Goal: Navigation & Orientation: Find specific page/section

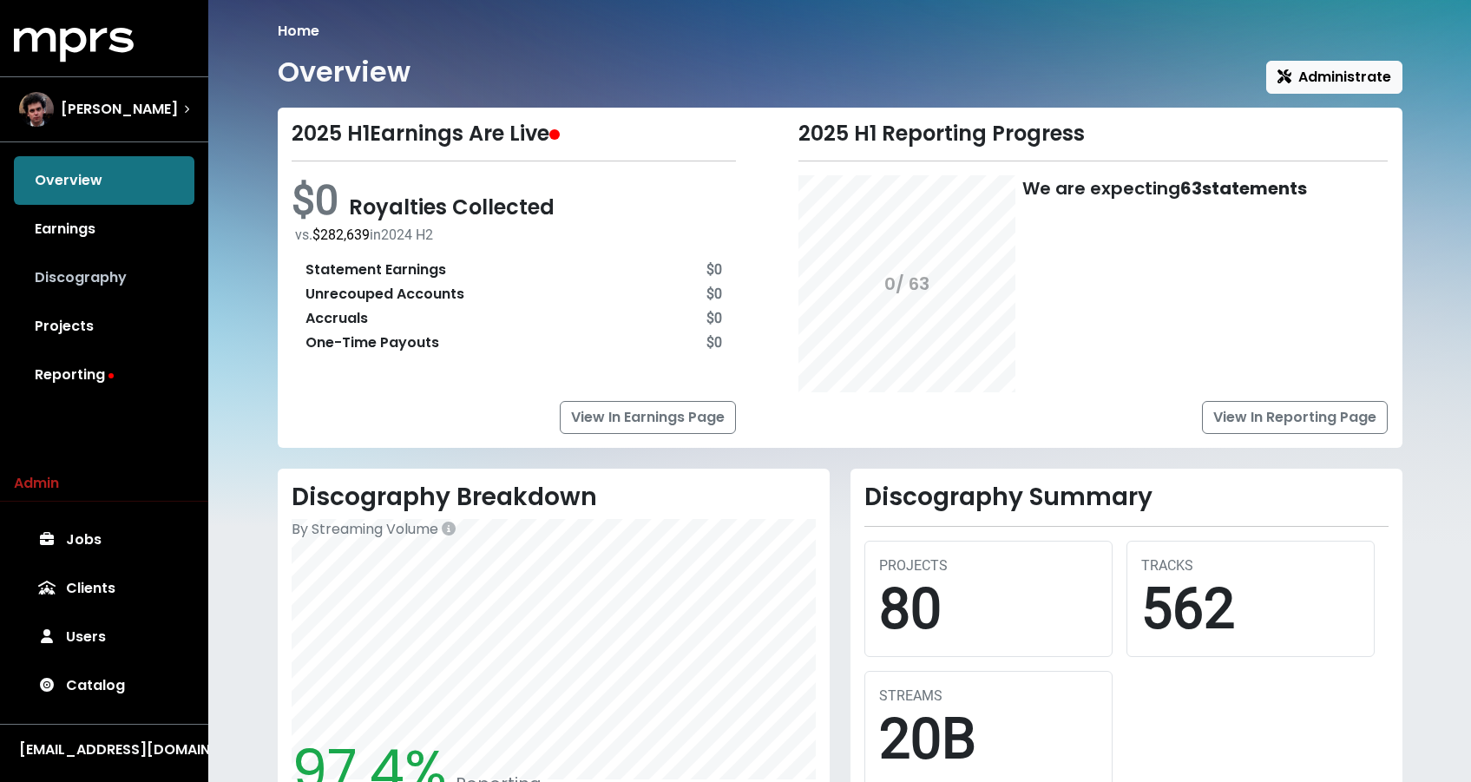
click at [113, 280] on link "Discography" at bounding box center [104, 277] width 181 height 49
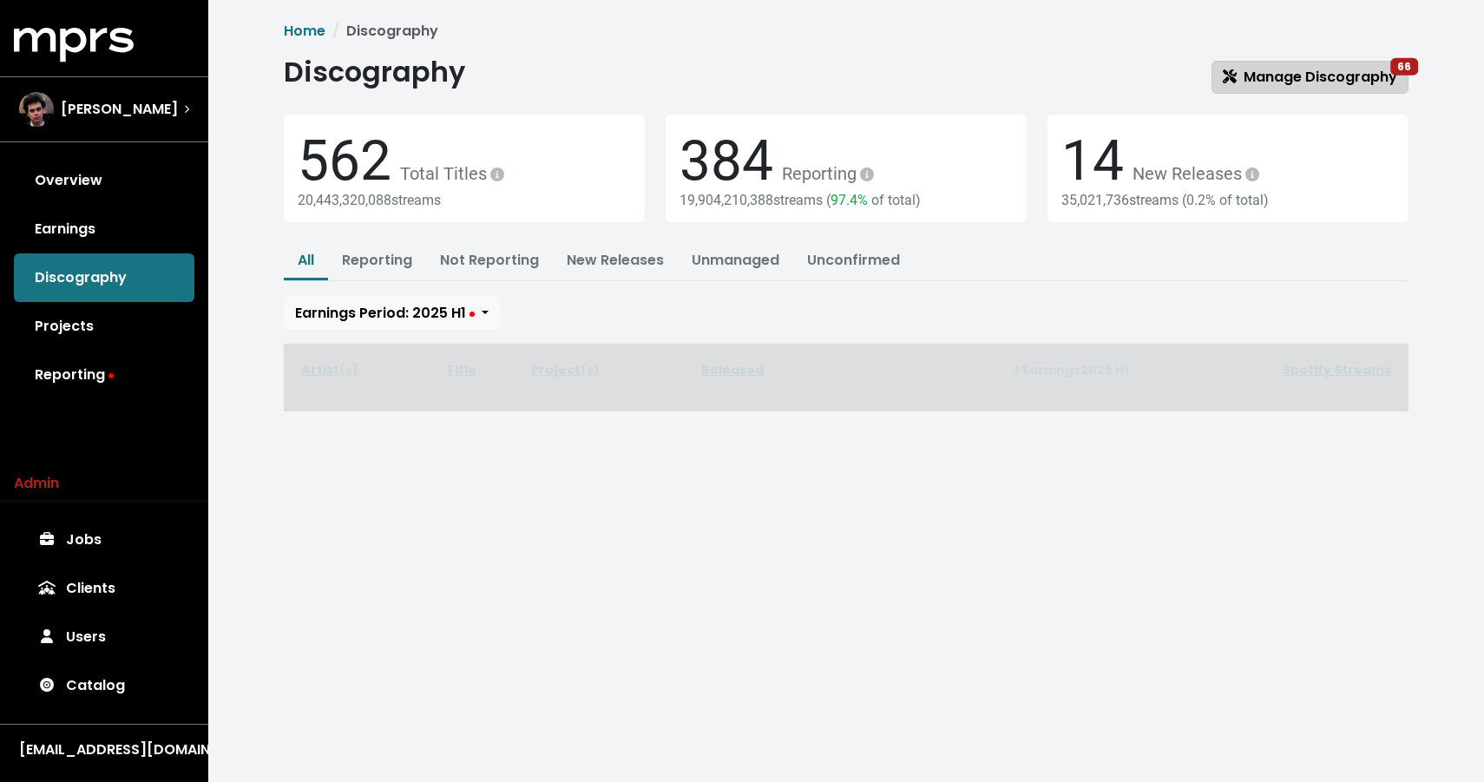
click at [1261, 84] on span "Manage Discography 66" at bounding box center [1310, 77] width 174 height 20
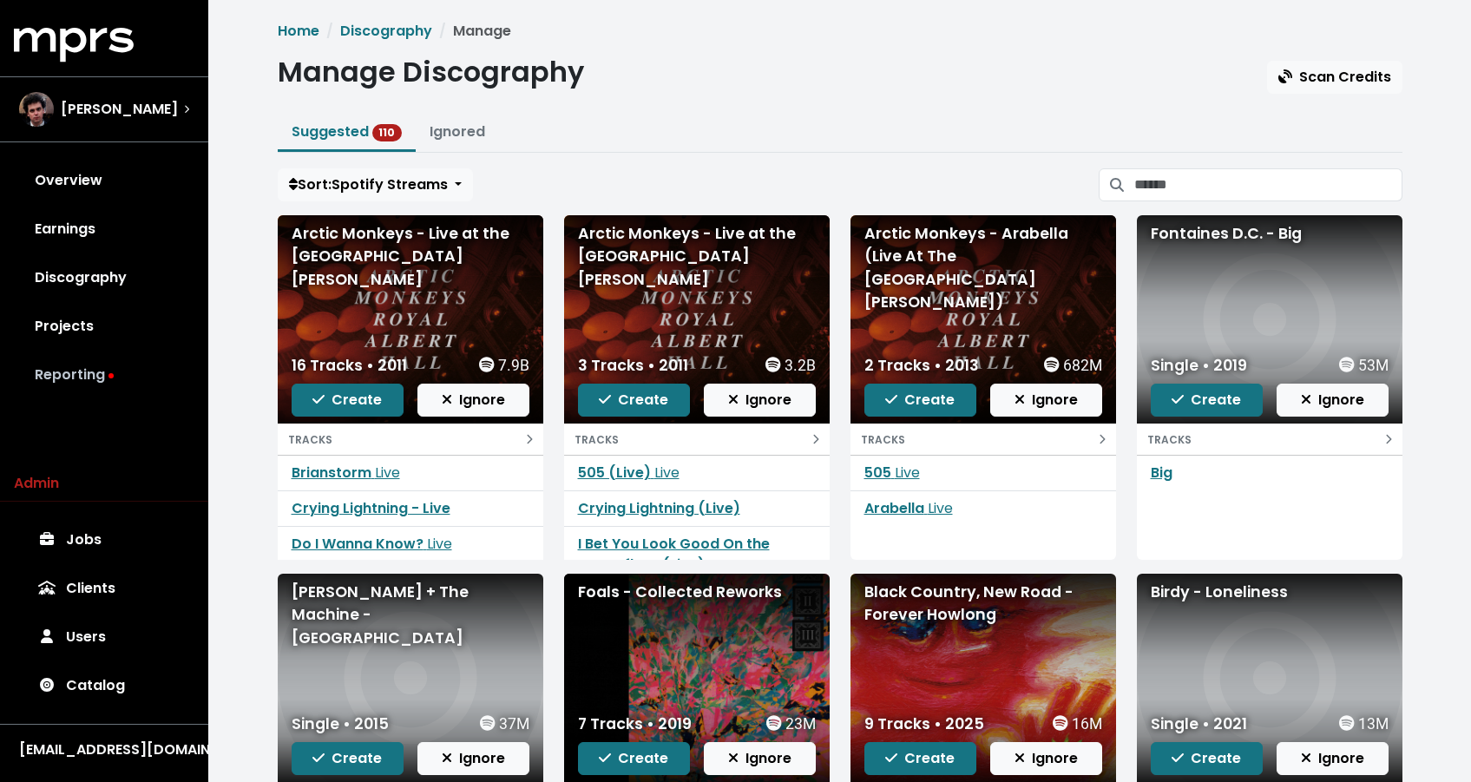
click at [97, 372] on link "Reporting" at bounding box center [104, 375] width 181 height 49
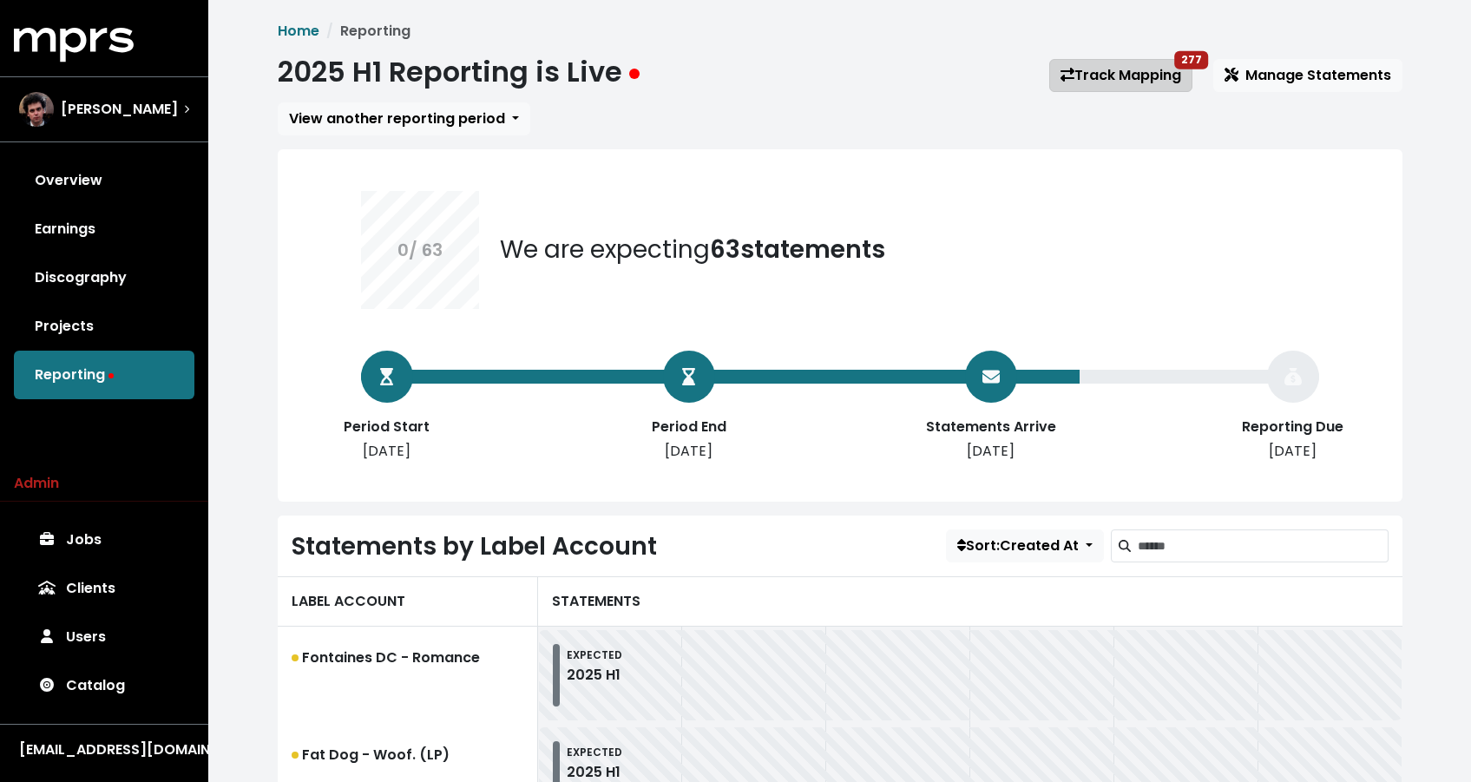
click at [1099, 83] on link "Track Mapping 277" at bounding box center [1120, 75] width 143 height 33
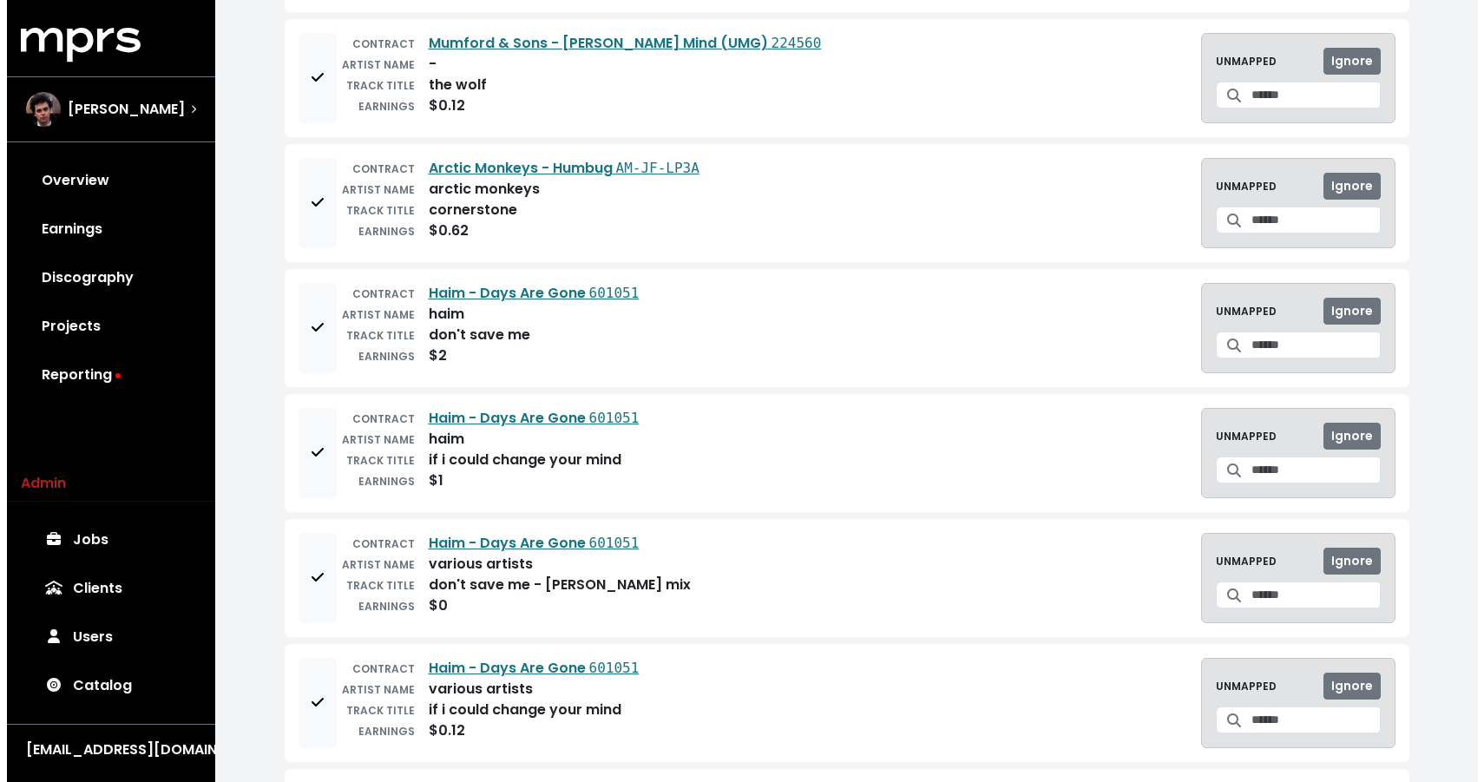
scroll to position [513, 0]
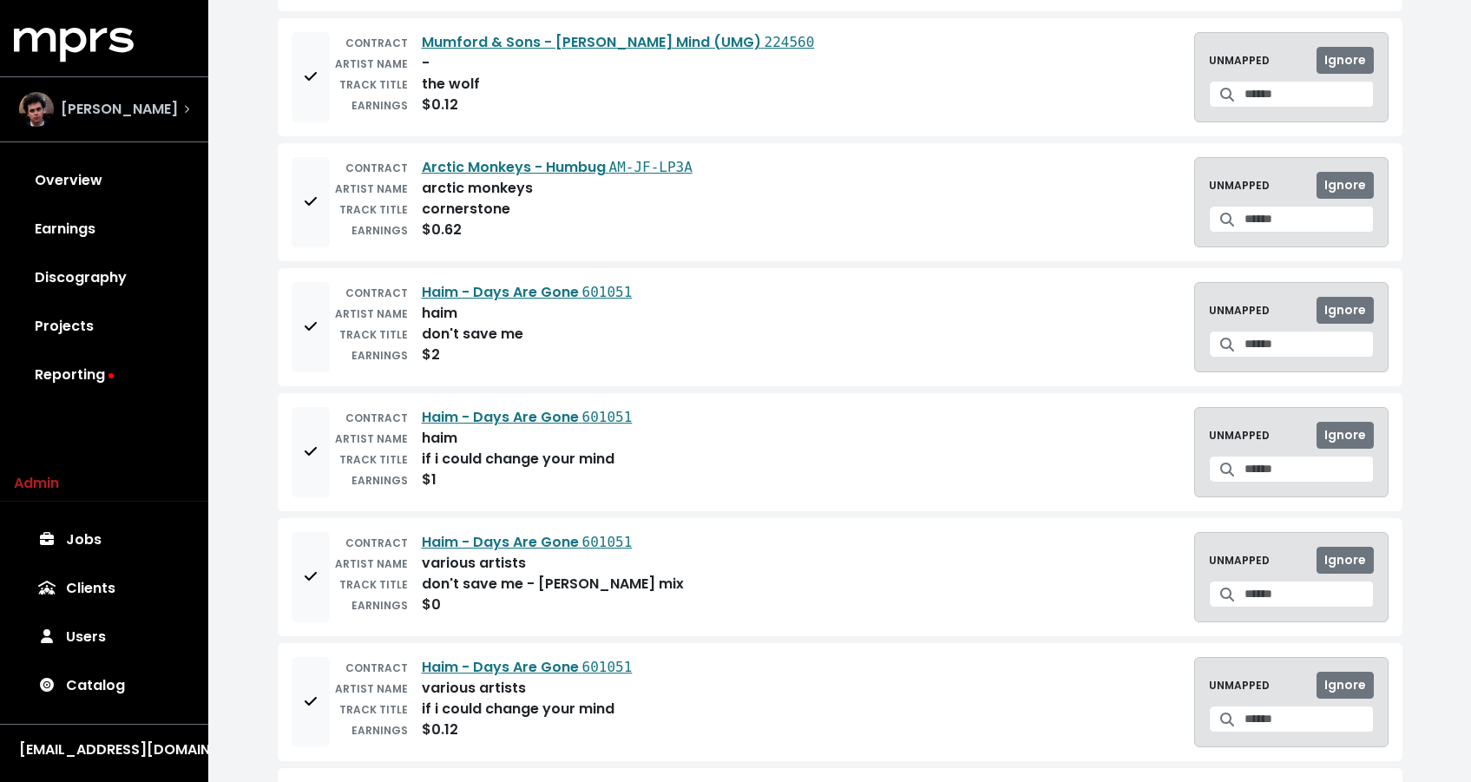
click at [168, 110] on div "[PERSON_NAME]" at bounding box center [104, 109] width 170 height 35
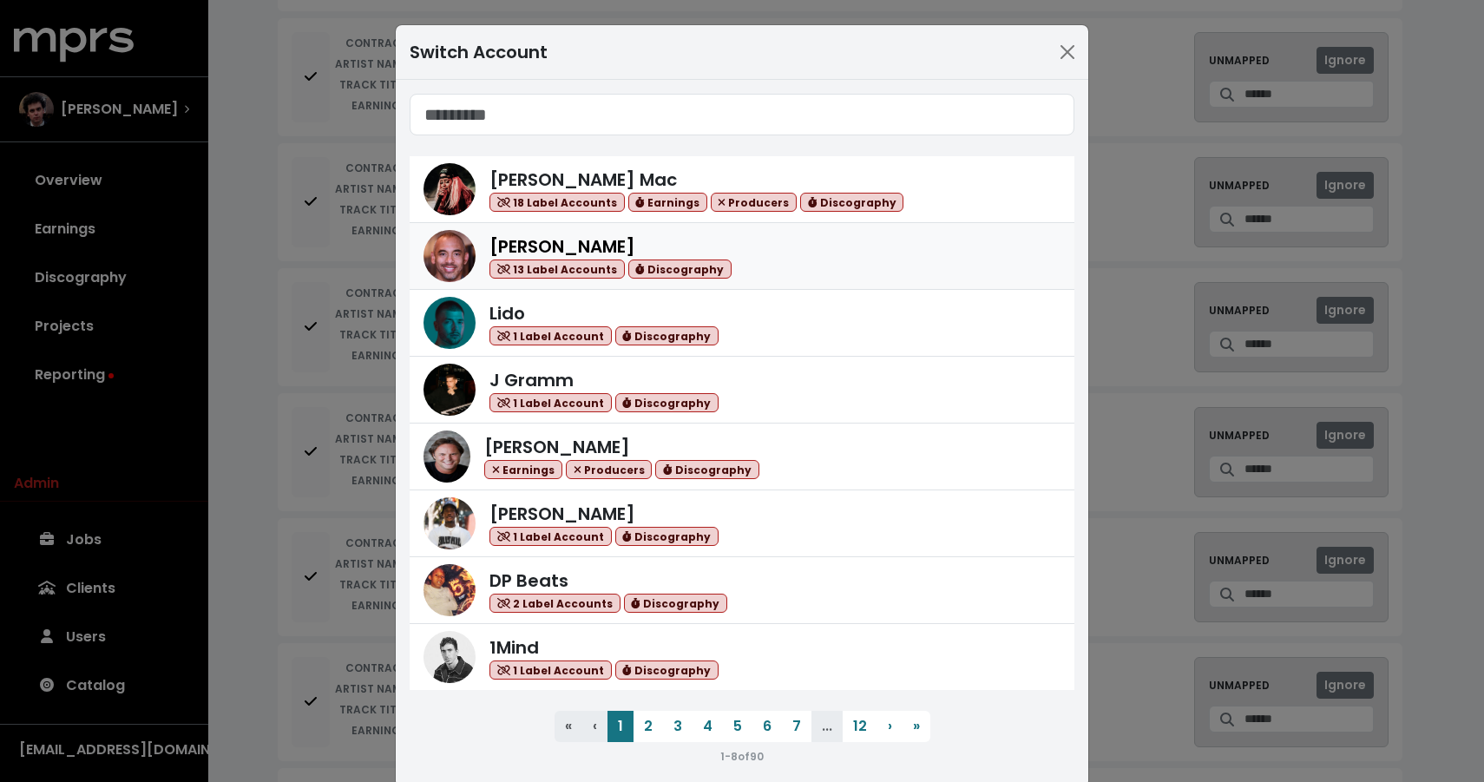
click at [744, 258] on div "[PERSON_NAME] 13 Label Accounts Discography" at bounding box center [775, 257] width 571 height 46
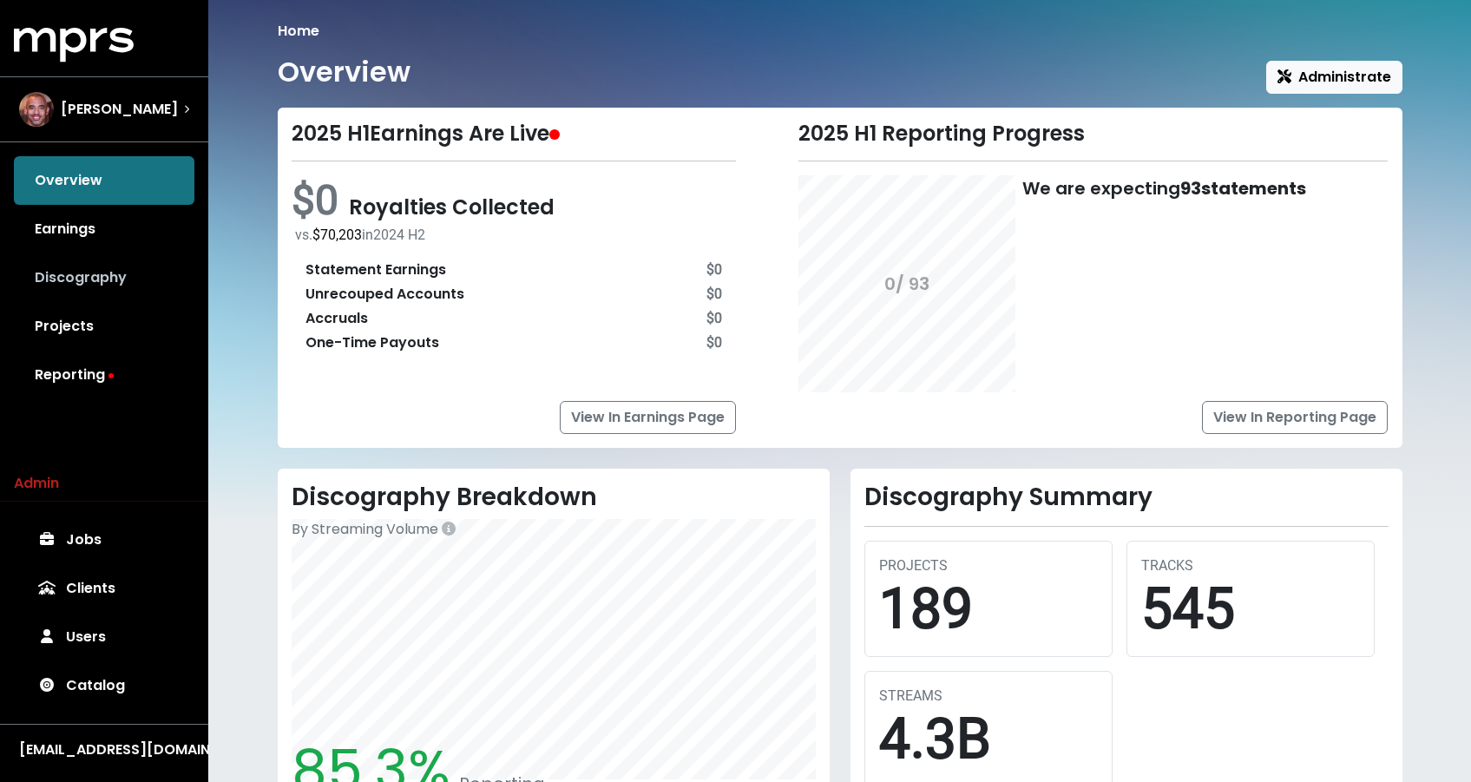
click at [94, 274] on link "Discography" at bounding box center [104, 277] width 181 height 49
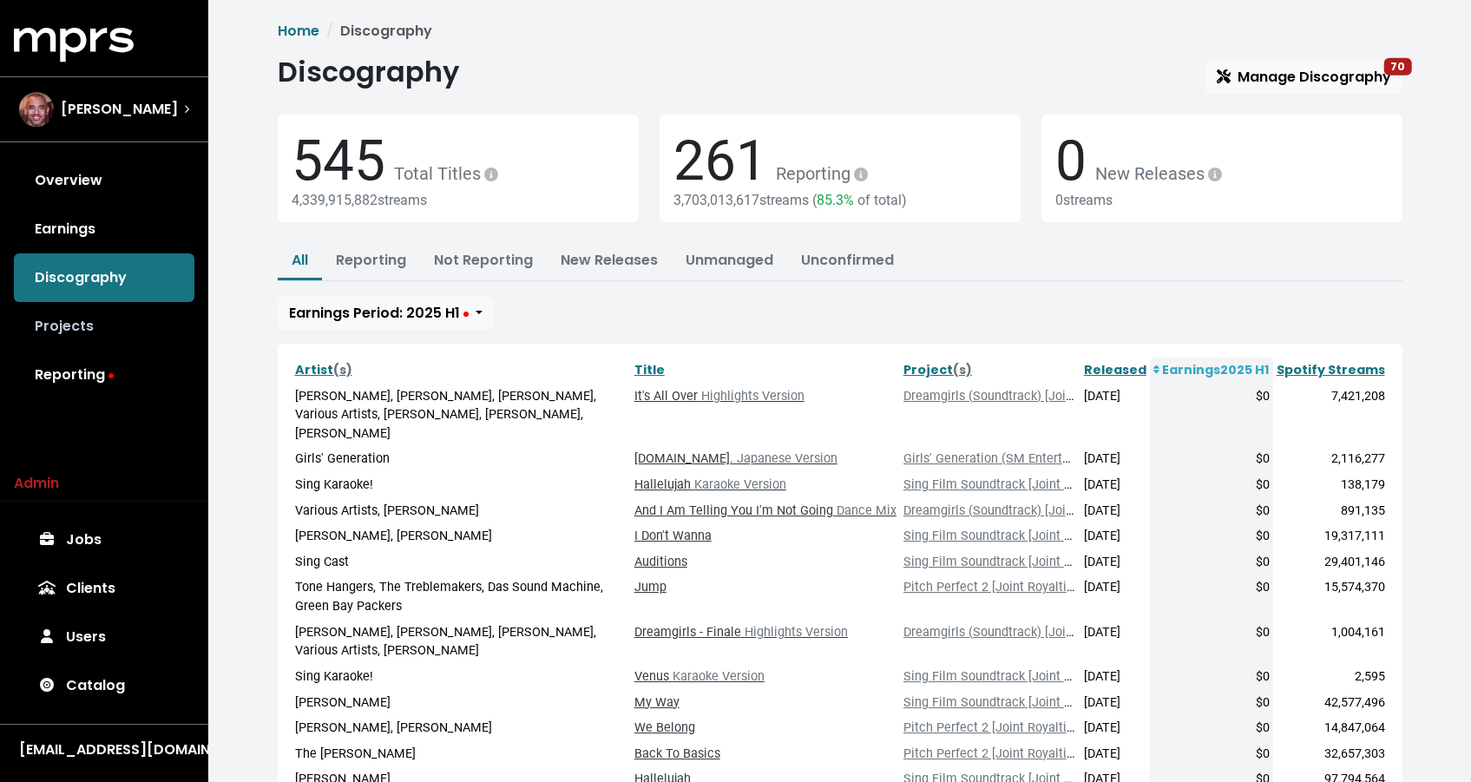
click at [95, 325] on link "Projects" at bounding box center [104, 326] width 181 height 49
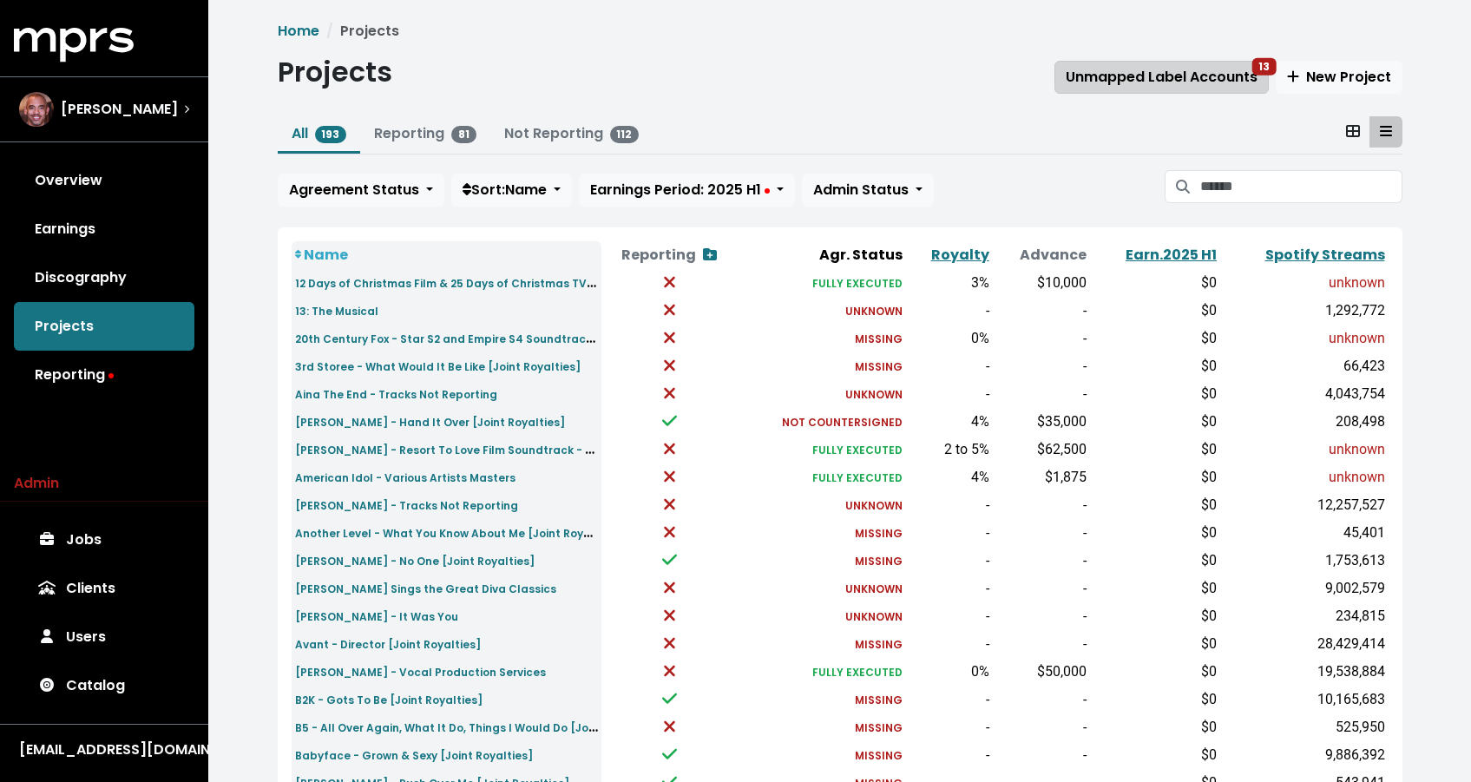
click at [1084, 82] on span "Unmapped Label Accounts 13" at bounding box center [1162, 77] width 192 height 20
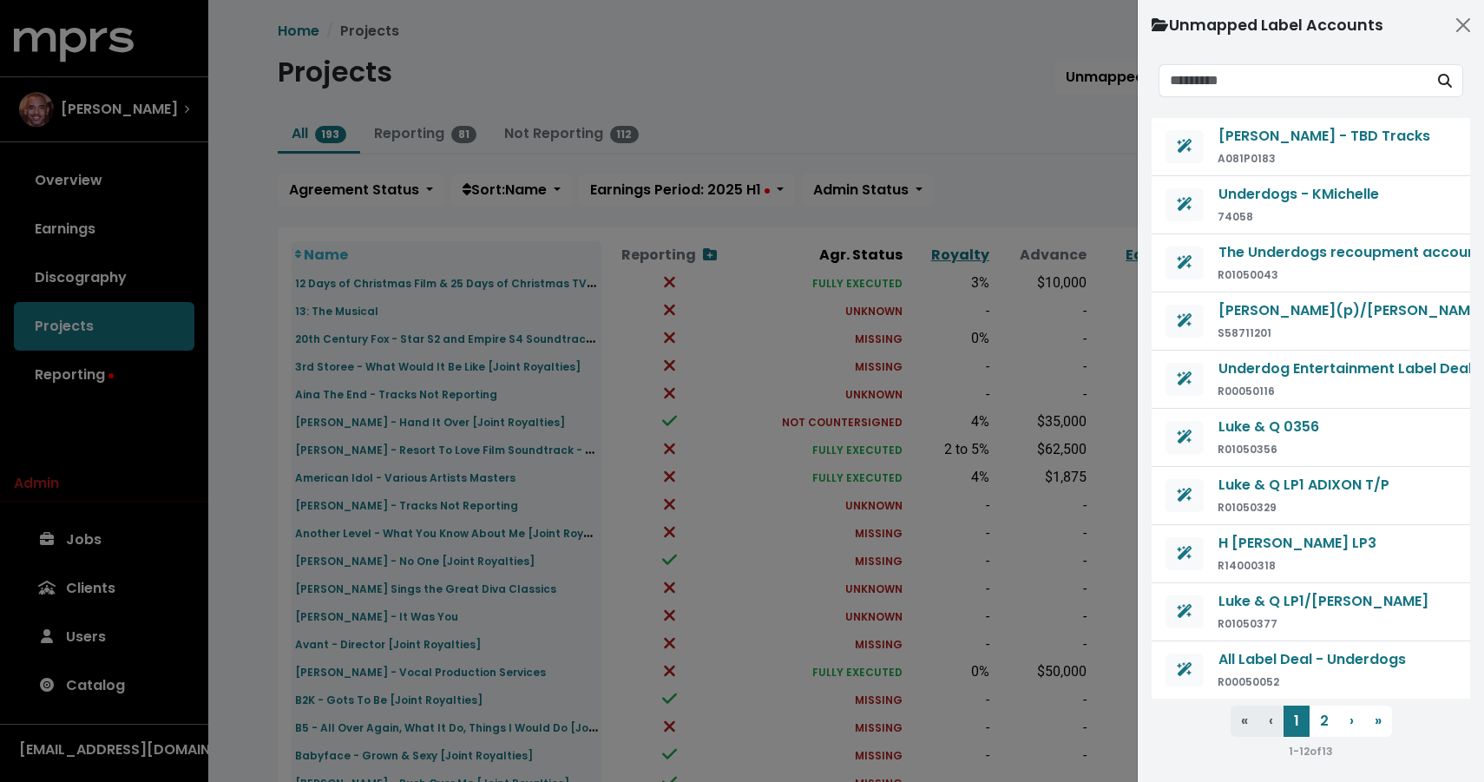
click at [1007, 79] on div at bounding box center [742, 391] width 1484 height 782
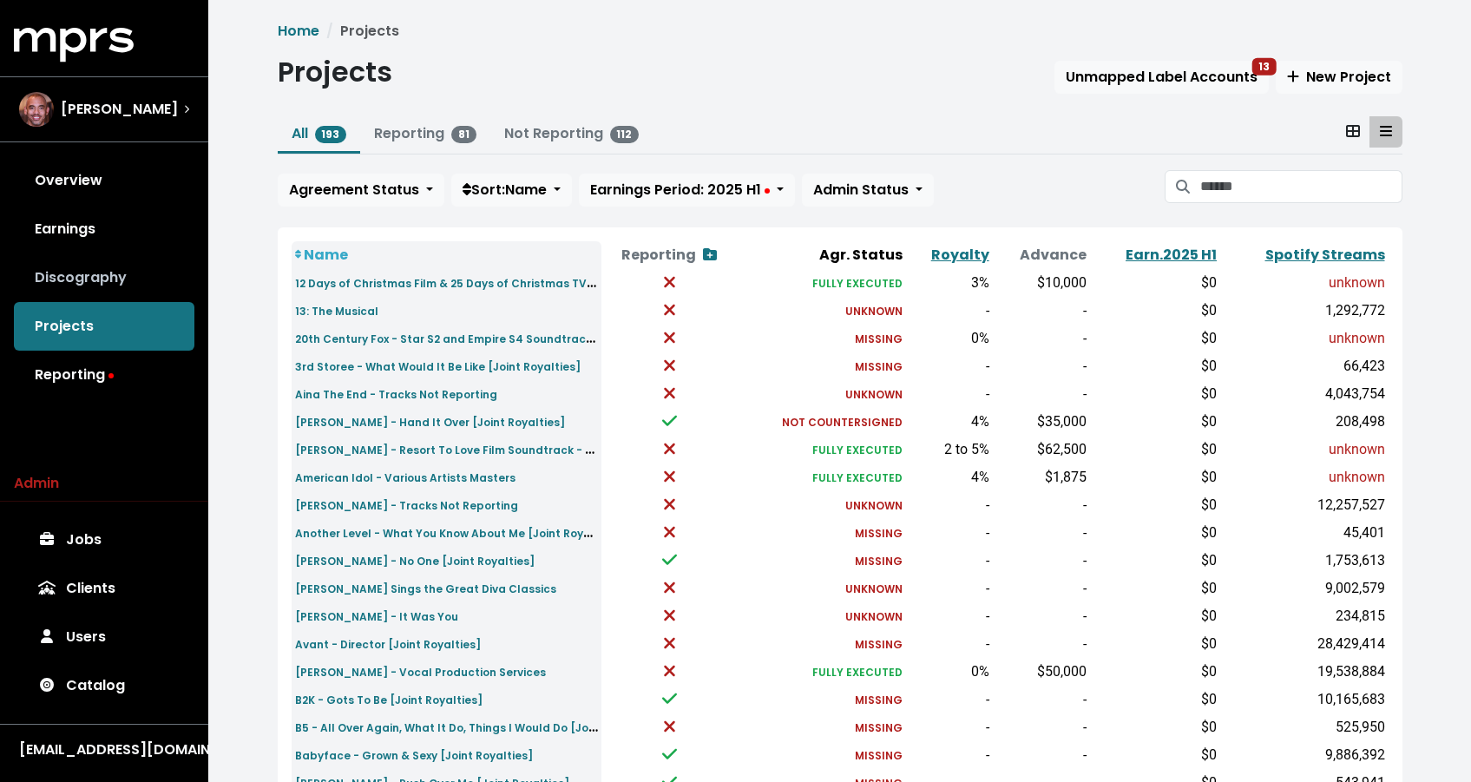
click at [63, 262] on link "Discography" at bounding box center [104, 277] width 181 height 49
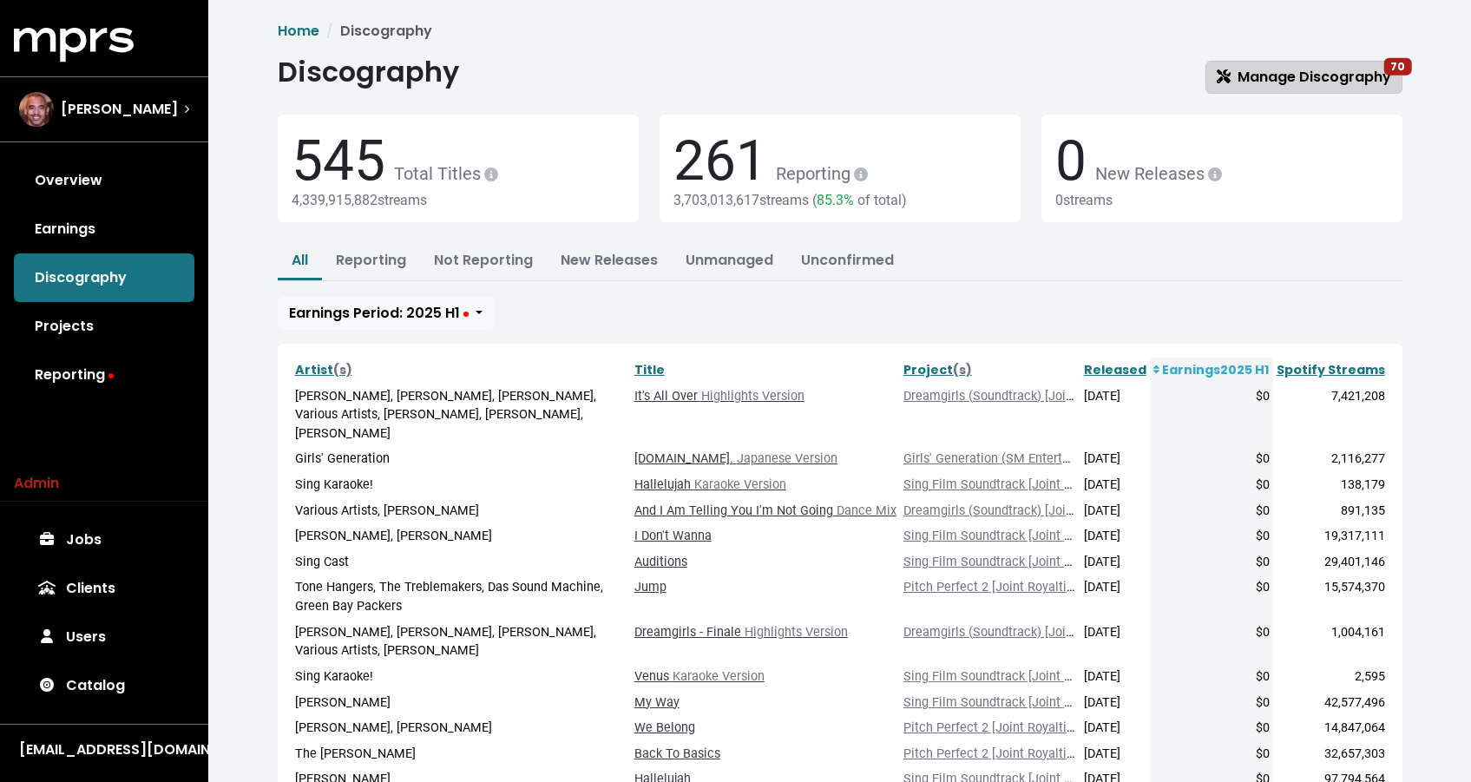
click at [1263, 86] on span "Manage Discography 70" at bounding box center [1304, 77] width 174 height 21
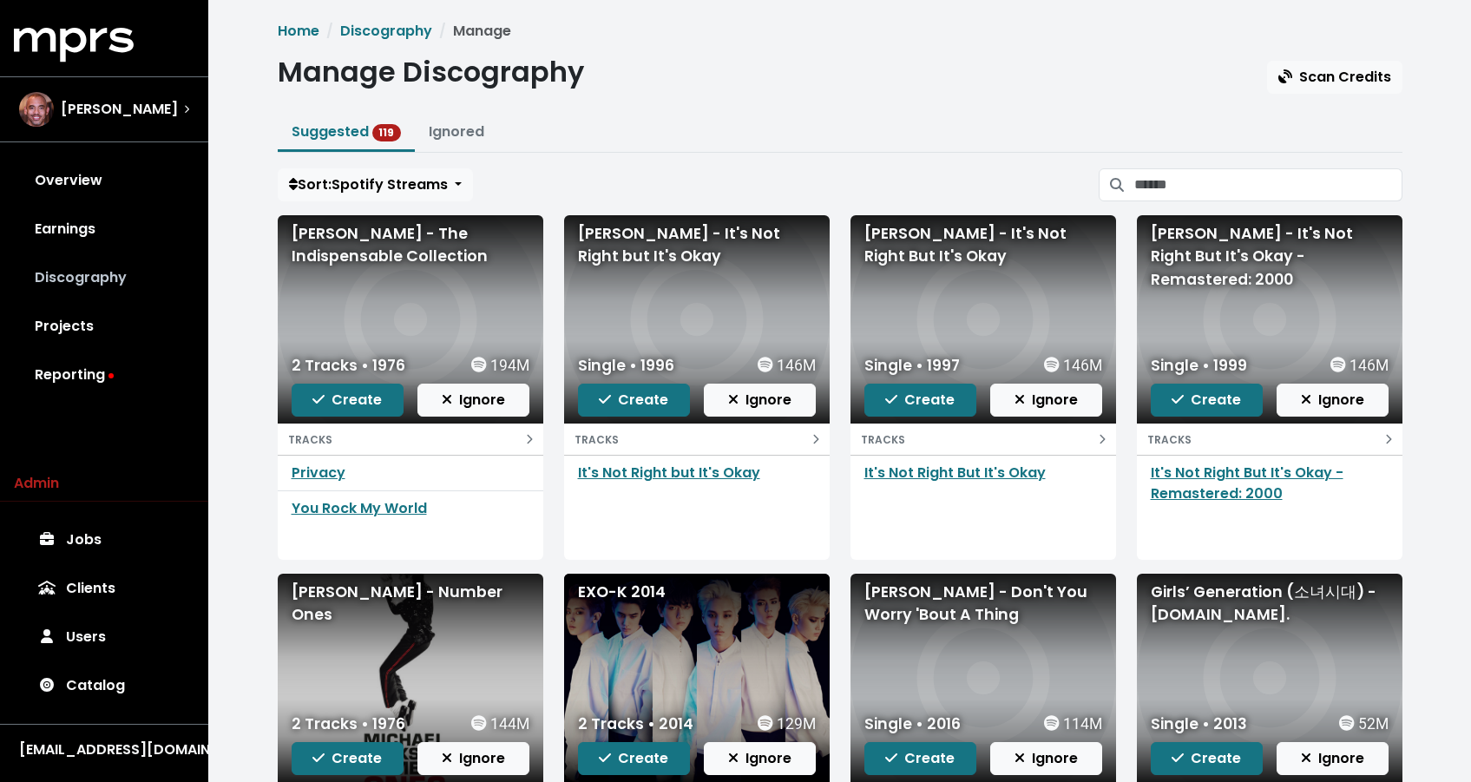
click at [102, 275] on link "Discography" at bounding box center [104, 277] width 181 height 49
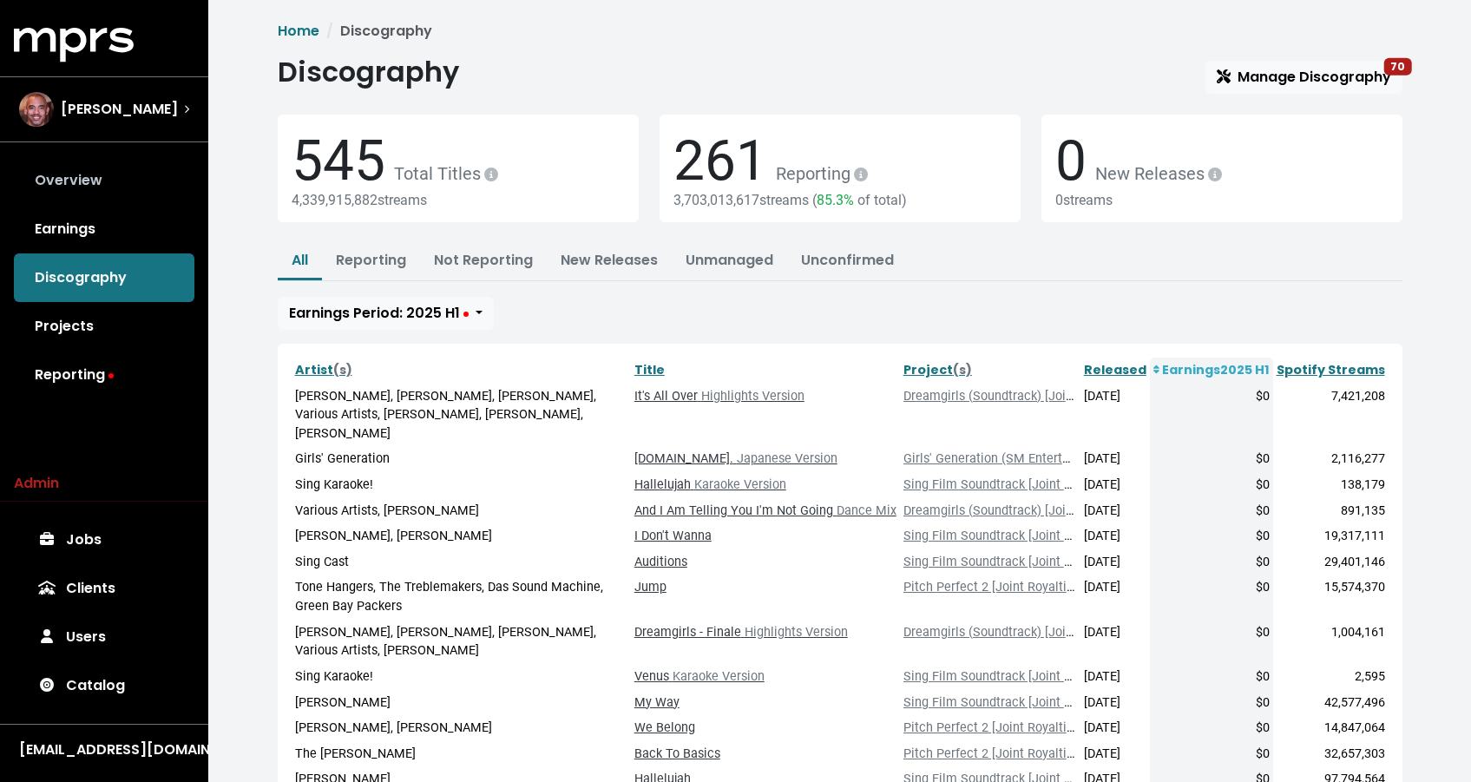
click at [86, 186] on link "Overview" at bounding box center [104, 180] width 181 height 49
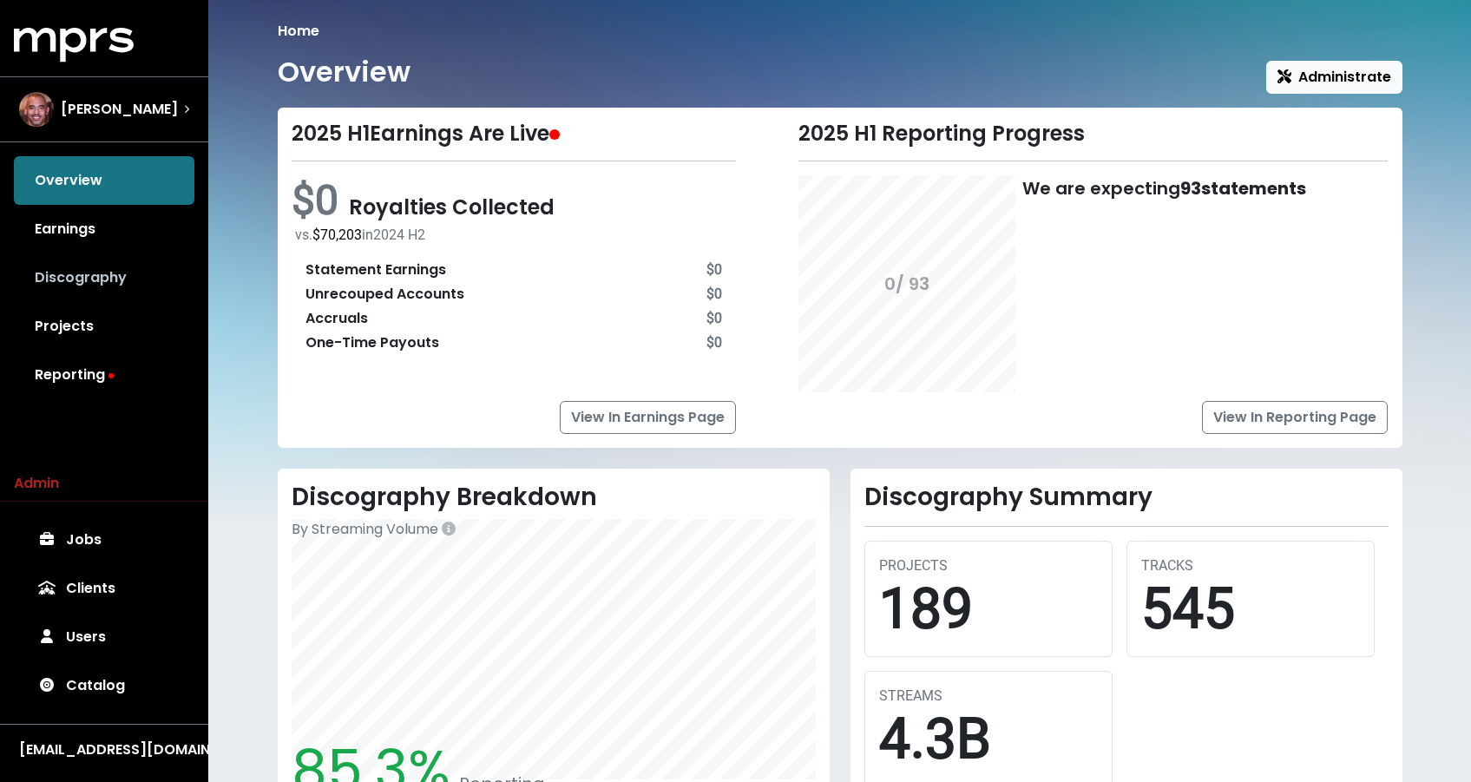
click at [82, 272] on link "Discography" at bounding box center [104, 277] width 181 height 49
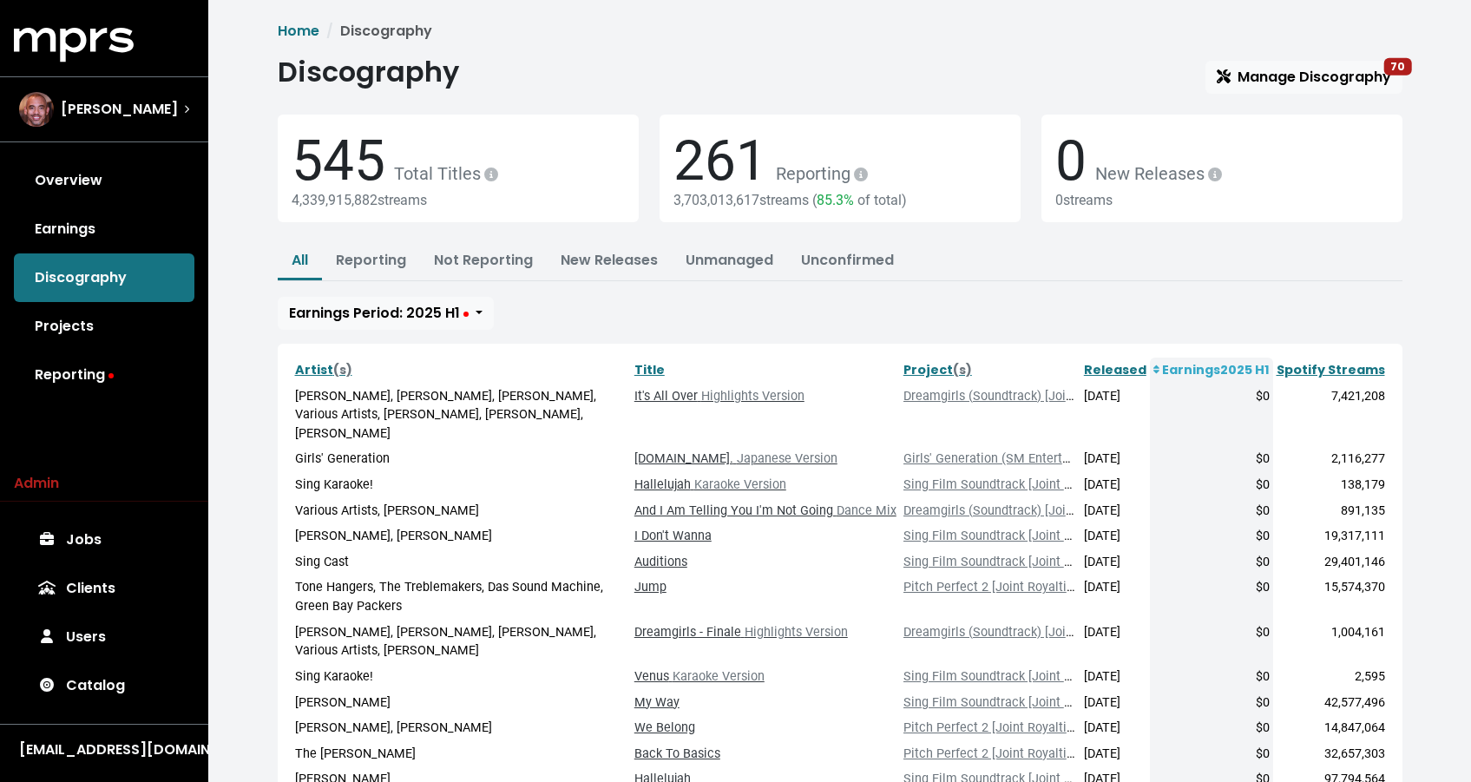
scroll to position [270, 0]
